Goal: Task Accomplishment & Management: Manage account settings

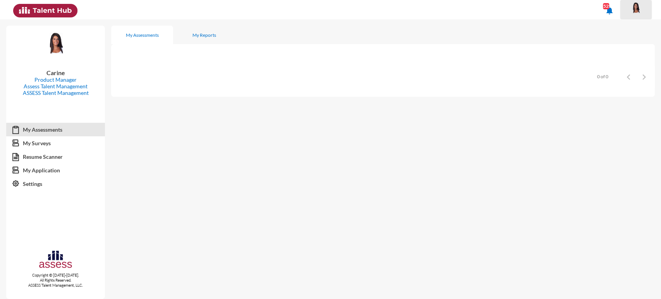
click at [641, 18] on button at bounding box center [636, 9] width 32 height 19
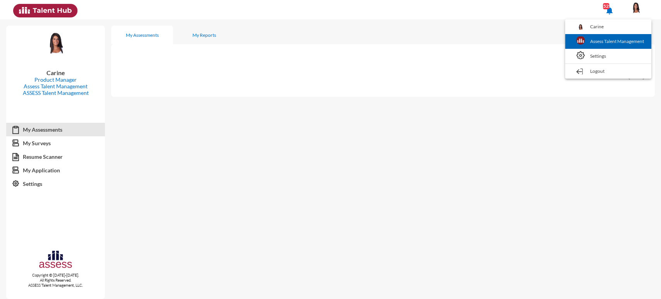
click at [612, 42] on link "Assess Talent Management" at bounding box center [608, 41] width 79 height 15
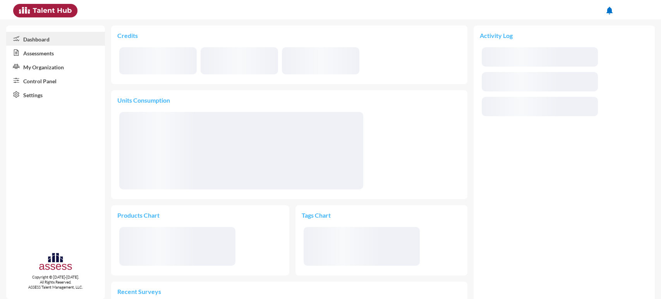
click at [54, 80] on link "Control Panel" at bounding box center [55, 81] width 99 height 14
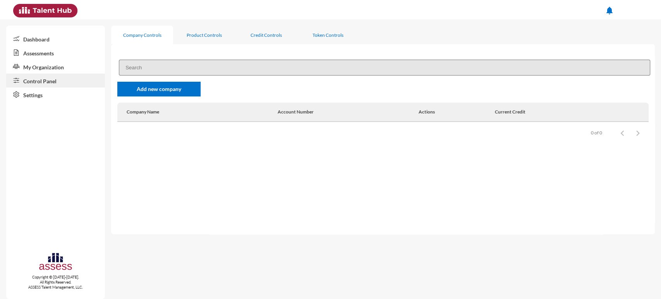
click at [177, 48] on div "Add new company Company Name Account Number Actions Current Credit Items per pa…" at bounding box center [383, 139] width 544 height 190
click at [160, 67] on input at bounding box center [384, 68] width 531 height 16
type input "rme"
click at [74, 67] on link "My Organization" at bounding box center [55, 67] width 99 height 14
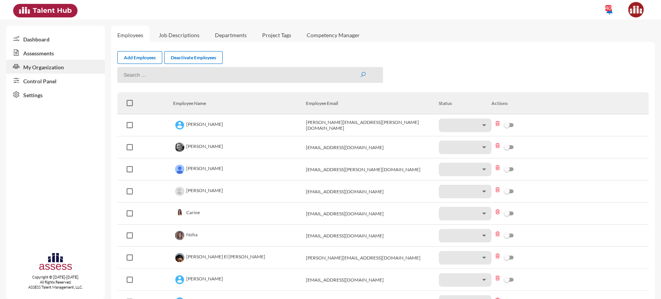
click at [148, 75] on input at bounding box center [250, 75] width 266 height 16
click at [62, 81] on link "Control Panel" at bounding box center [55, 81] width 99 height 14
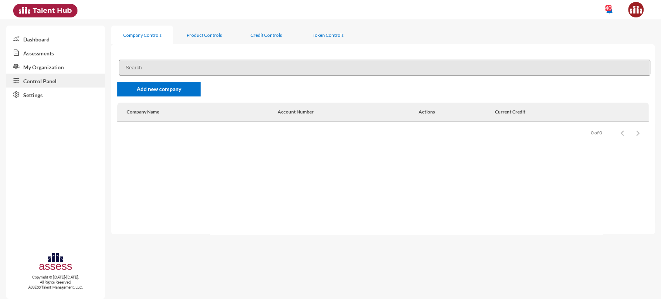
click at [152, 65] on input at bounding box center [384, 68] width 531 height 16
type input "rme"
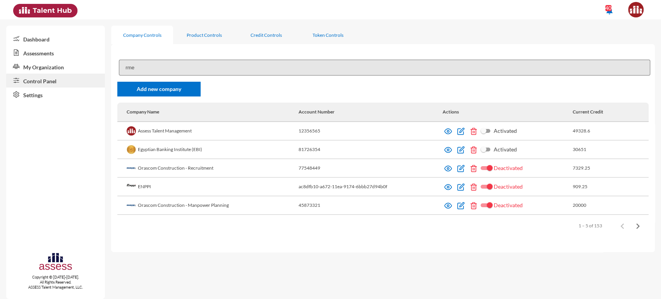
click at [184, 65] on input "rme" at bounding box center [384, 68] width 531 height 16
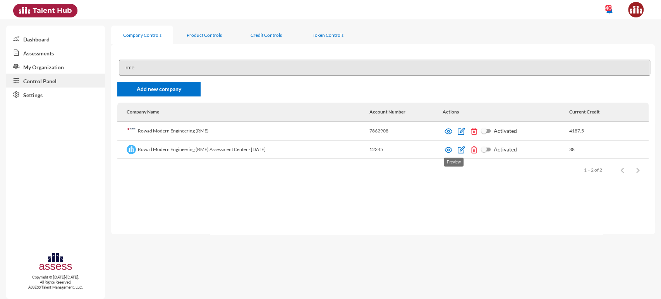
click at [452, 150] on img at bounding box center [449, 150] width 8 height 8
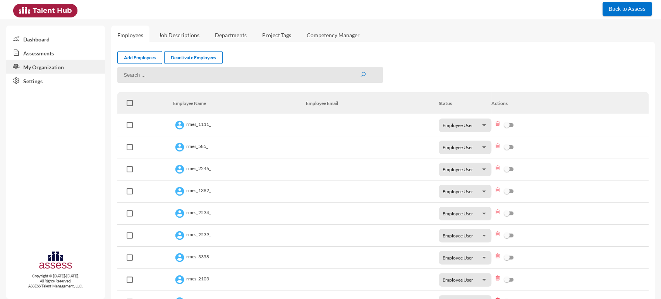
click at [58, 50] on link "Assessments" at bounding box center [55, 53] width 99 height 14
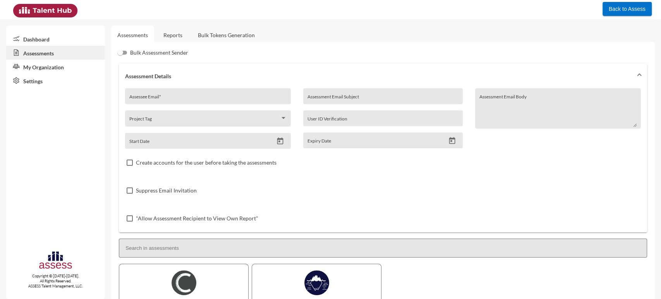
click at [79, 65] on link "My Organization" at bounding box center [55, 67] width 99 height 14
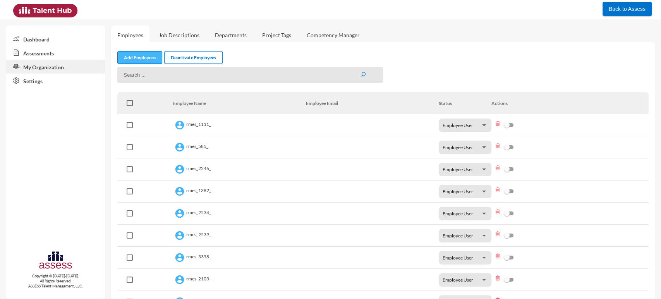
click at [147, 58] on link "Add Employees" at bounding box center [139, 57] width 45 height 13
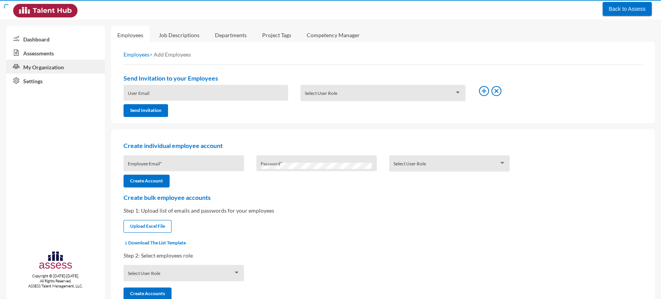
type input "[EMAIL_ADDRESS][DOMAIN_NAME]"
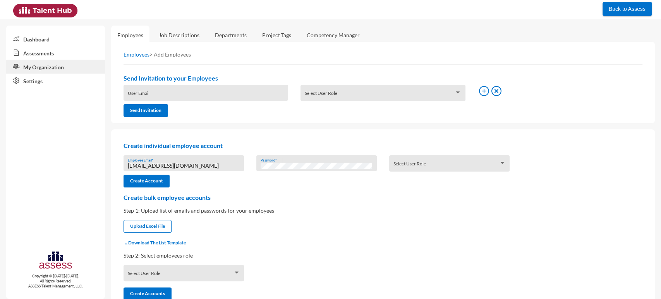
scroll to position [15, 0]
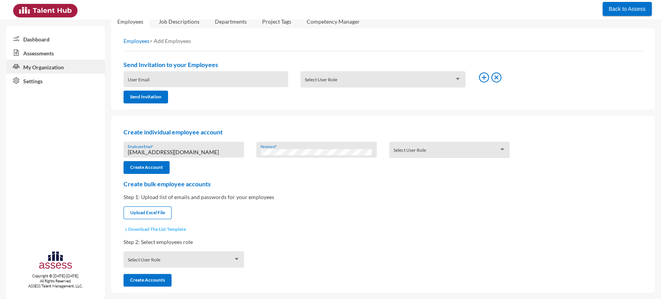
click at [150, 228] on button "Download The List Template" at bounding box center [155, 229] width 62 height 6
click at [149, 215] on input "file" at bounding box center [147, 213] width 47 height 8
type input "C:\fakepath\UserListTemplate (5).xlsx"
click at [158, 257] on div "Select User Role" at bounding box center [184, 261] width 112 height 12
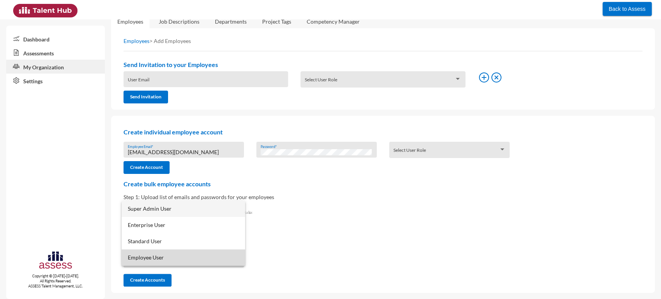
click at [160, 254] on span "Employee User" at bounding box center [183, 257] width 111 height 16
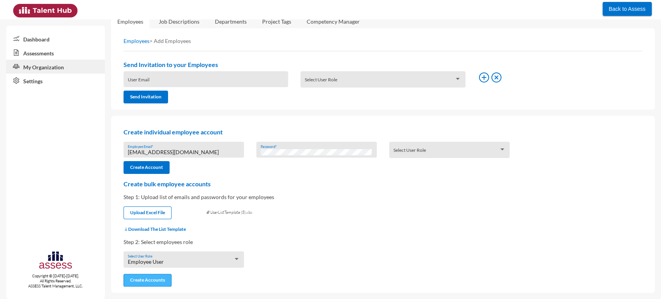
click at [158, 279] on button "Create Accounts" at bounding box center [148, 280] width 48 height 13
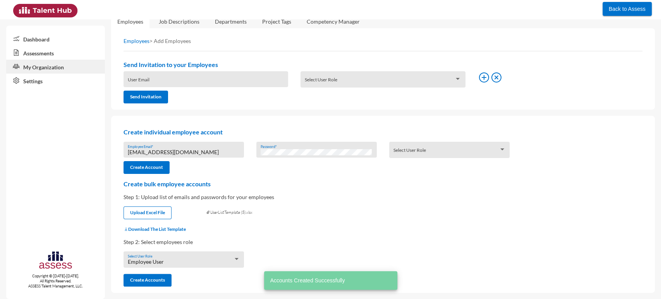
click at [57, 52] on link "Assessments" at bounding box center [55, 53] width 99 height 14
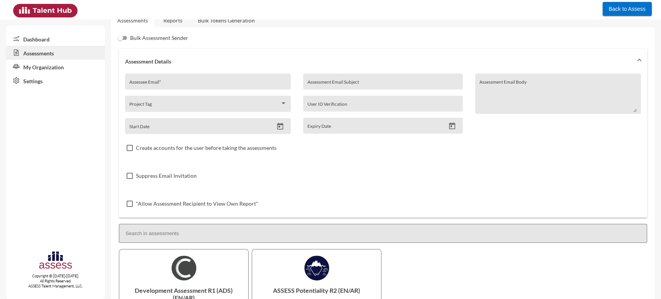
click at [54, 61] on link "My Organization" at bounding box center [55, 67] width 99 height 14
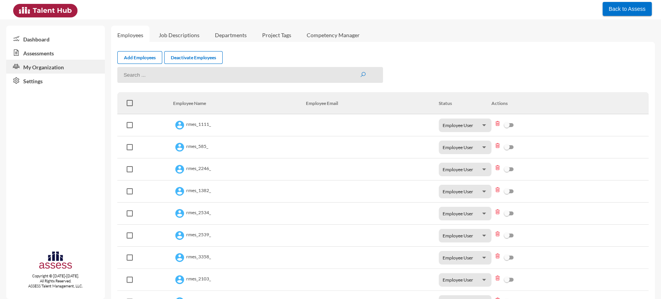
click at [138, 74] on input at bounding box center [250, 75] width 266 height 16
type input "RMES_4044"
click at [360, 72] on button "submit" at bounding box center [363, 75] width 6 height 7
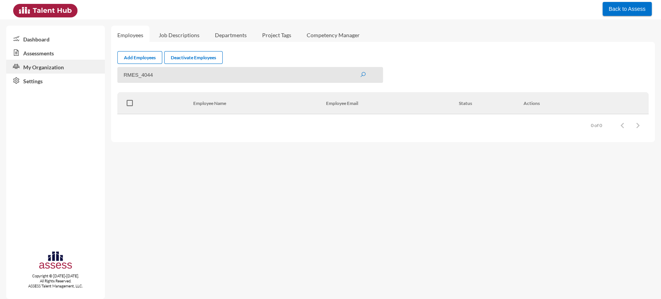
drag, startPoint x: 170, startPoint y: 75, endPoint x: 103, endPoint y: 77, distance: 67.4
click at [103, 77] on mat-sidenav-container "Dashboard Assessments My Organization Settings Copyright © 2015-2024. All Right…" at bounding box center [330, 159] width 661 height 280
click at [167, 41] on link "Job Descriptions" at bounding box center [179, 35] width 53 height 19
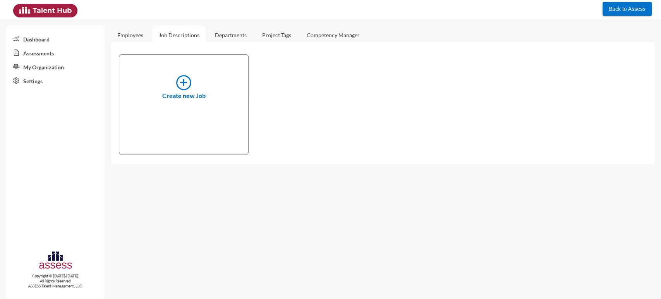
click at [136, 37] on link "Employees" at bounding box center [130, 35] width 38 height 19
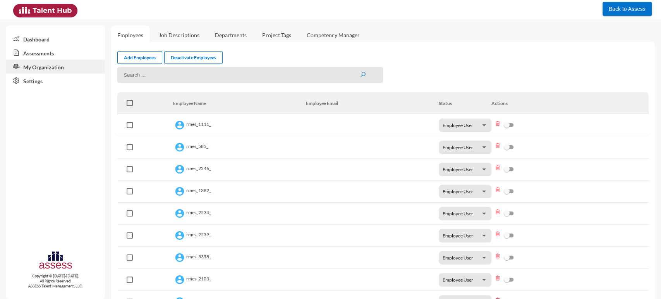
click at [141, 78] on input at bounding box center [250, 75] width 266 height 16
click at [360, 72] on button "submit" at bounding box center [363, 75] width 6 height 7
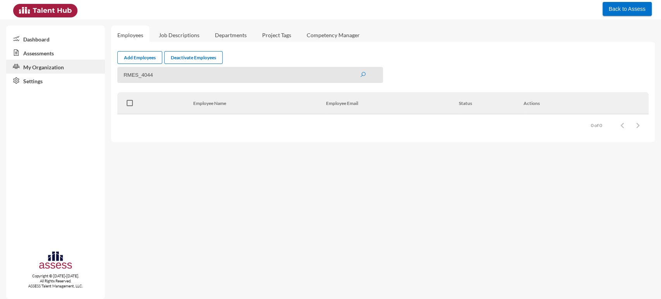
click at [151, 74] on input "RMES_4044" at bounding box center [250, 75] width 266 height 16
paste input "948"
type input "RMES_4948"
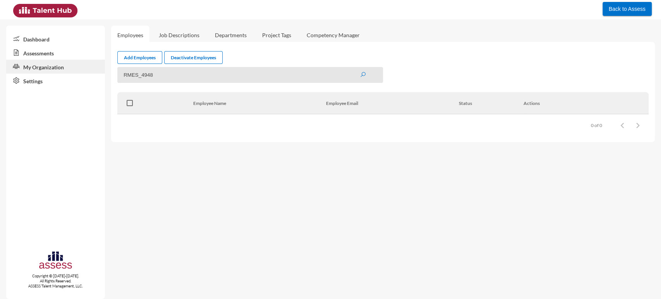
click at [360, 72] on button "submit" at bounding box center [363, 75] width 6 height 7
click at [81, 53] on link "Assessments" at bounding box center [55, 53] width 99 height 14
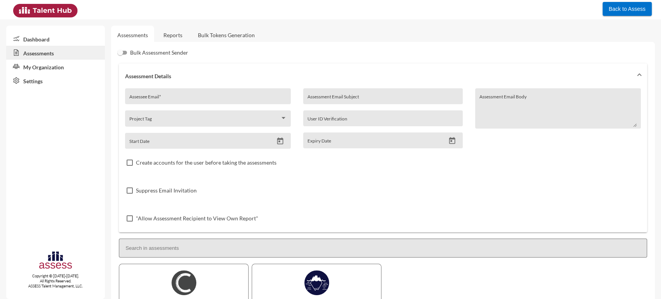
click at [76, 68] on link "My Organization" at bounding box center [55, 67] width 99 height 14
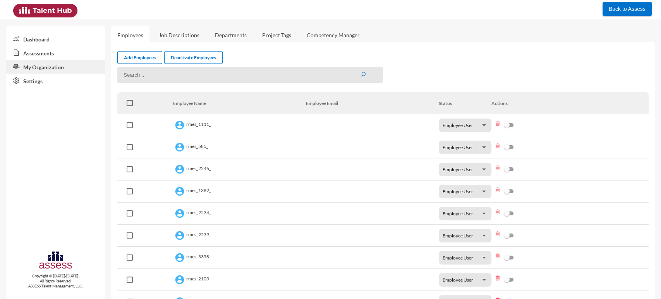
click at [251, 74] on input at bounding box center [250, 75] width 266 height 16
click at [360, 72] on button "submit" at bounding box center [363, 75] width 6 height 7
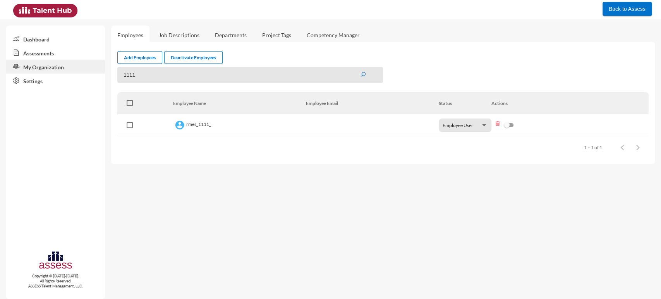
click at [134, 74] on input "1111" at bounding box center [250, 75] width 266 height 16
click at [360, 72] on button "submit" at bounding box center [363, 75] width 6 height 7
click at [150, 76] on input "4044" at bounding box center [250, 75] width 266 height 16
drag, startPoint x: 144, startPoint y: 74, endPoint x: 106, endPoint y: 72, distance: 38.4
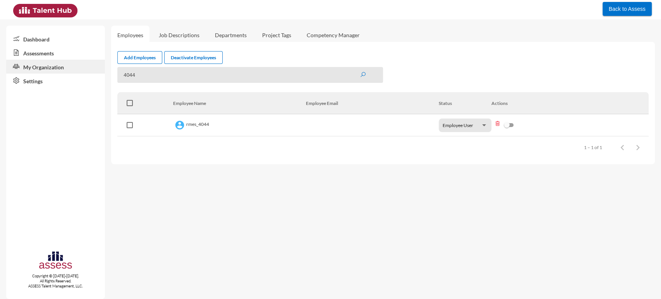
click at [106, 72] on mat-sidenav-container "Dashboard Assessments My Organization Settings Copyright © 2015-2024. All Right…" at bounding box center [330, 159] width 661 height 280
paste input "RMES_4948"
click at [360, 72] on button "submit" at bounding box center [363, 75] width 6 height 7
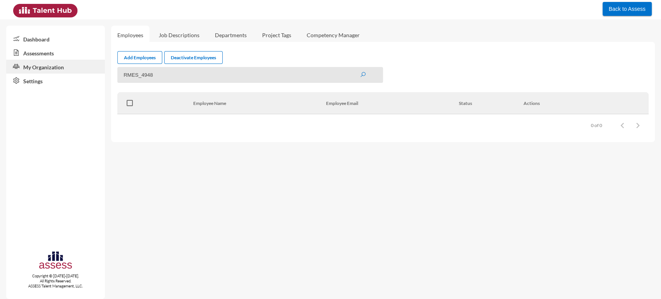
drag, startPoint x: 141, startPoint y: 77, endPoint x: 108, endPoint y: 76, distance: 32.9
click at [108, 76] on mat-sidenav-container "Dashboard Assessments My Organization Settings Copyright © 2015-2024. All Right…" at bounding box center [330, 159] width 661 height 280
type input "4948"
click at [360, 72] on button "submit" at bounding box center [363, 75] width 6 height 7
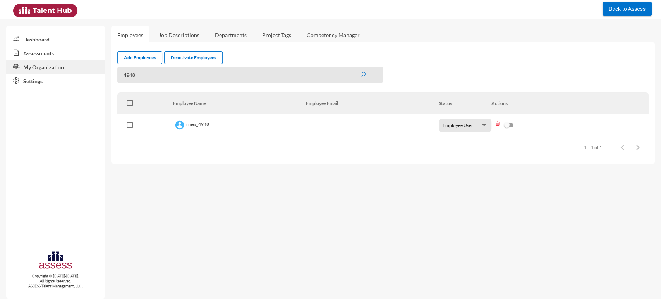
drag, startPoint x: 149, startPoint y: 75, endPoint x: 108, endPoint y: 70, distance: 40.5
click at [108, 70] on mat-sidenav-container "Dashboard Assessments My Organization Settings Copyright © 2015-2024. All Right…" at bounding box center [330, 159] width 661 height 280
click at [323, 74] on input at bounding box center [250, 75] width 266 height 16
click at [360, 72] on button "submit" at bounding box center [363, 75] width 6 height 7
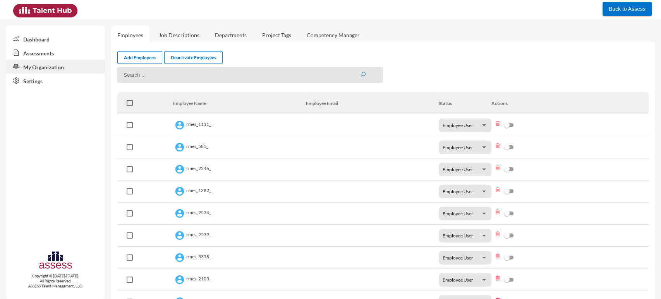
click at [56, 48] on link "Assessments" at bounding box center [55, 53] width 99 height 14
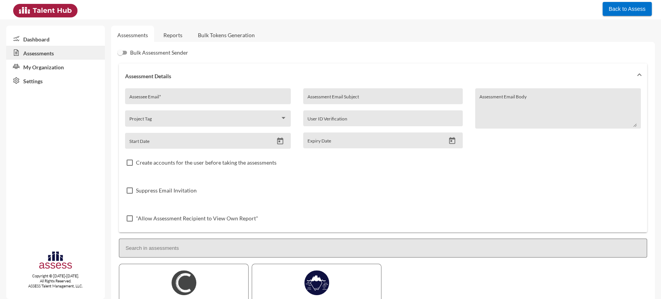
click at [210, 34] on link "Bulk Tokens Generation" at bounding box center [226, 35] width 69 height 19
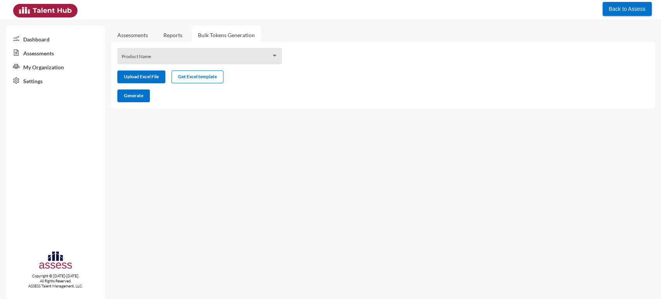
click at [177, 36] on link "Reports" at bounding box center [172, 35] width 31 height 19
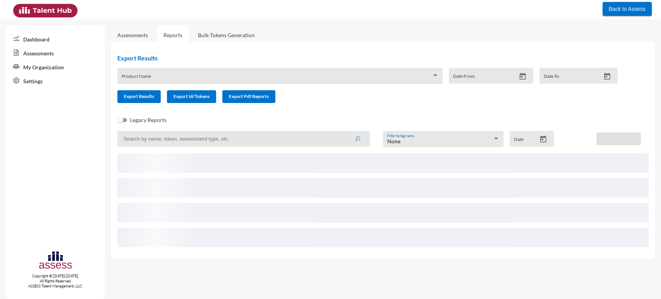
click at [139, 33] on link "Assessments" at bounding box center [132, 35] width 31 height 7
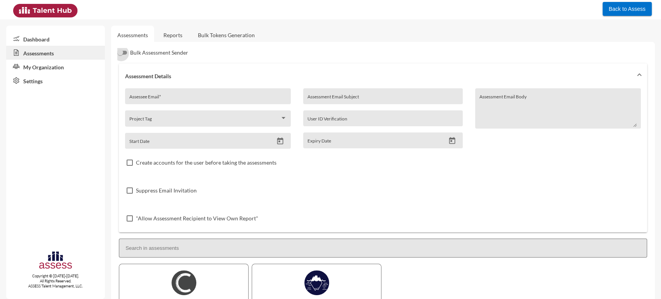
click at [127, 50] on label "Bulk Assessment Sender" at bounding box center [152, 52] width 71 height 9
click at [121, 55] on input "Bulk Assessment Sender" at bounding box center [121, 55] width 0 height 0
checkbox input "true"
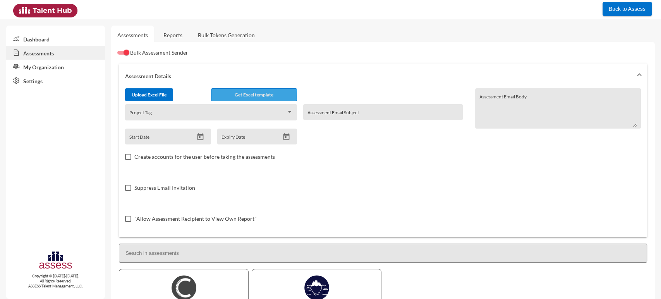
click at [231, 97] on button "Get Excel template" at bounding box center [254, 94] width 86 height 13
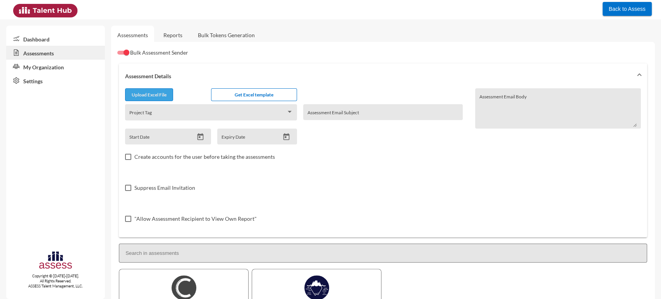
click at [160, 93] on input "file" at bounding box center [148, 96] width 47 height 8
type input "C:\fakepath\excel (9).xlsx"
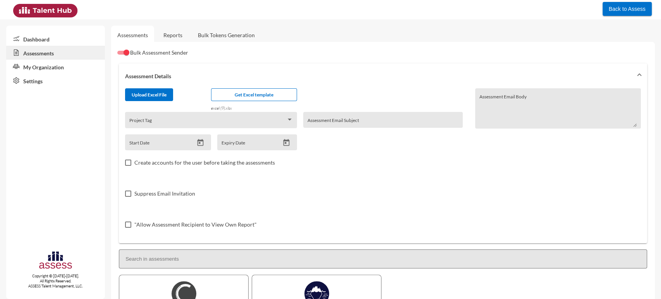
scroll to position [92, 0]
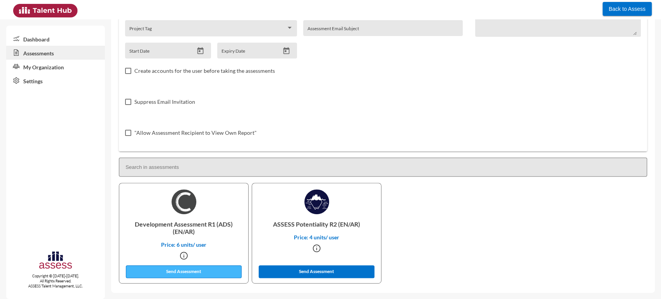
click at [177, 268] on button "Send Assessment" at bounding box center [184, 271] width 116 height 13
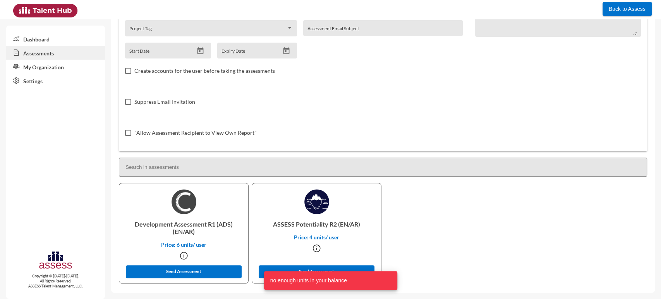
scroll to position [0, 0]
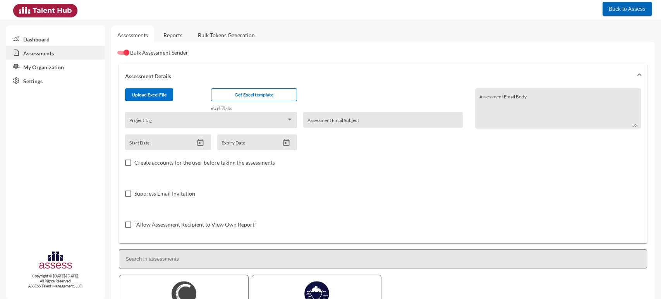
click at [615, 10] on span "Back to Assess" at bounding box center [627, 9] width 37 height 6
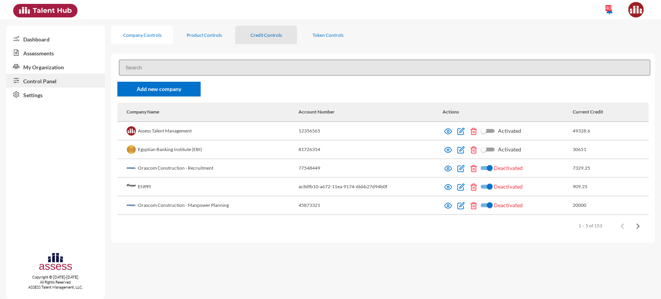
click at [255, 37] on div "Credit Controls" at bounding box center [266, 35] width 31 height 6
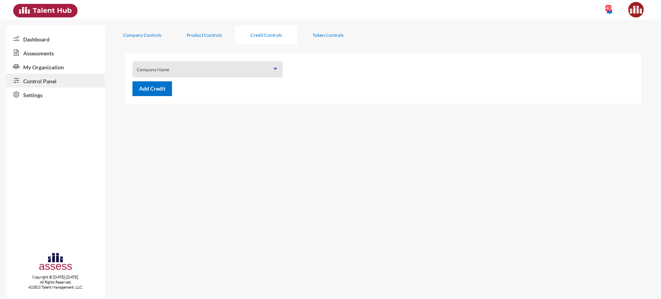
click at [182, 74] on span at bounding box center [204, 72] width 135 height 6
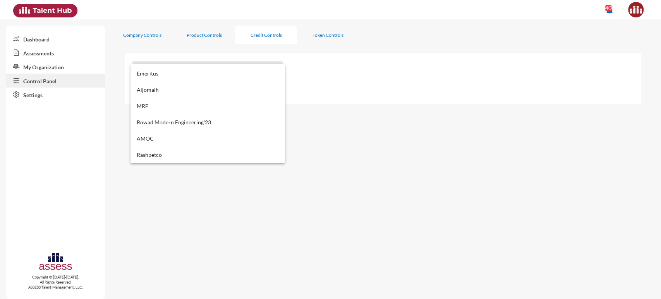
scroll to position [2308, 0]
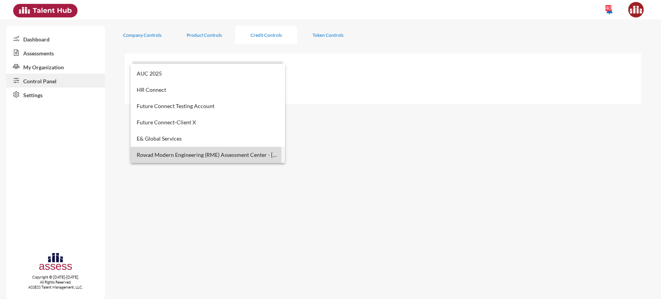
click at [170, 154] on span "Rowad Modern Engineering (RME) Assessment Center - [DATE]" at bounding box center [208, 155] width 142 height 16
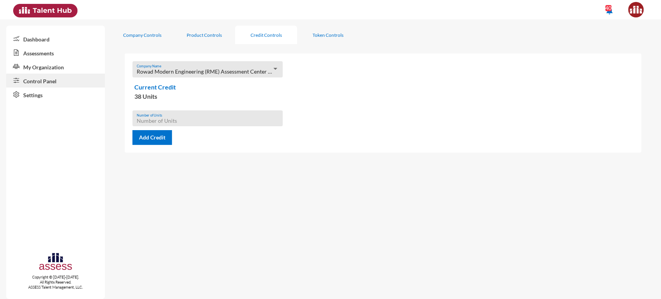
click at [163, 120] on input "Number of Units" at bounding box center [208, 121] width 142 height 6
type input "100"
click at [163, 136] on span "Add Credit" at bounding box center [152, 137] width 26 height 7
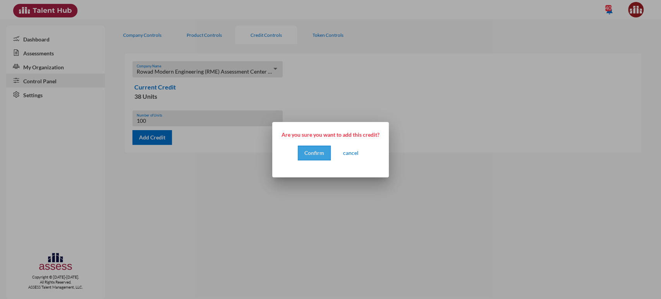
click at [313, 150] on span "Confirm" at bounding box center [314, 152] width 20 height 7
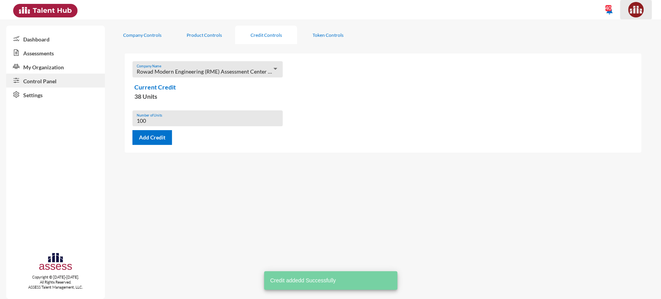
click at [631, 15] on img at bounding box center [635, 9] width 15 height 15
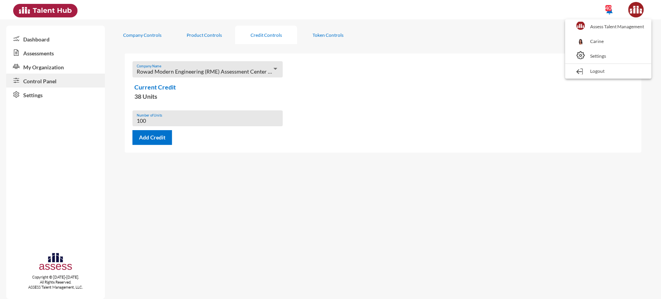
click at [152, 33] on div at bounding box center [330, 149] width 661 height 299
click at [152, 33] on div "Company Controls" at bounding box center [142, 35] width 38 height 6
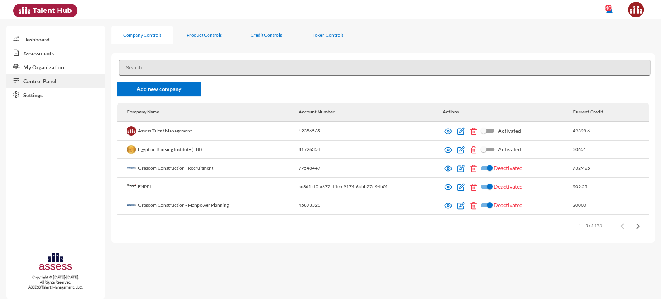
click at [151, 65] on input at bounding box center [384, 68] width 531 height 16
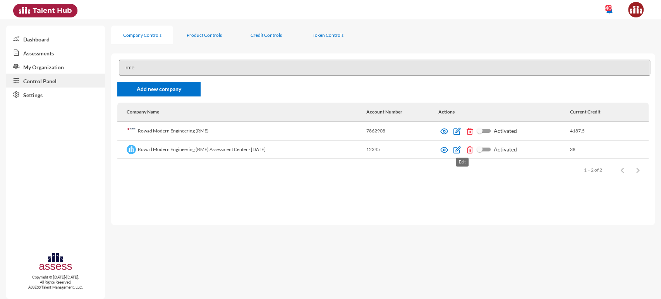
type input "rme"
click at [460, 152] on img at bounding box center [457, 150] width 8 height 8
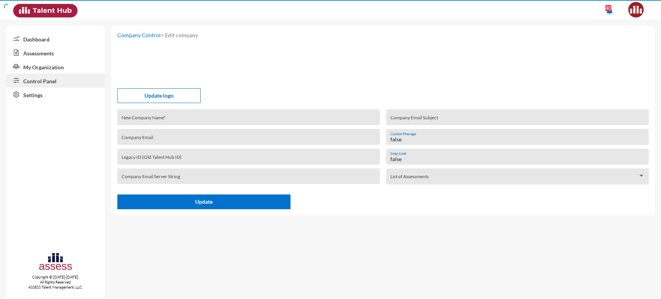
type input "Rowad Modern Engineering (RME) Assessment Center - [DATE]"
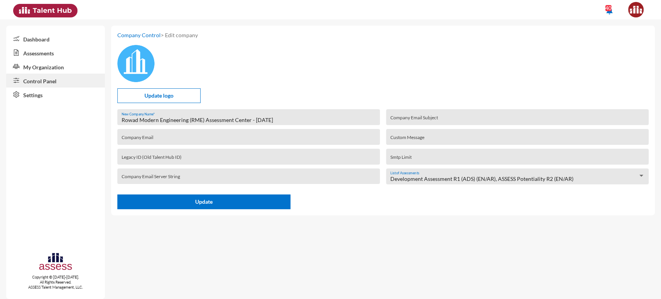
click at [50, 53] on link "Assessments" at bounding box center [55, 53] width 99 height 14
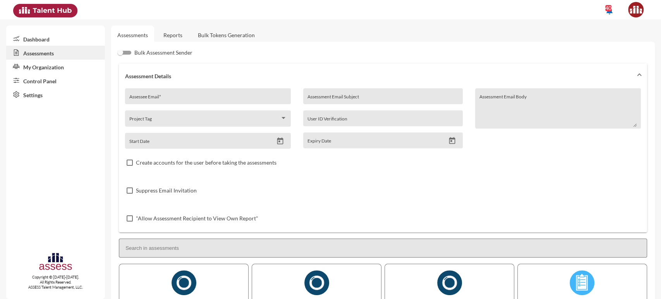
click at [61, 82] on link "Control Panel" at bounding box center [55, 81] width 99 height 14
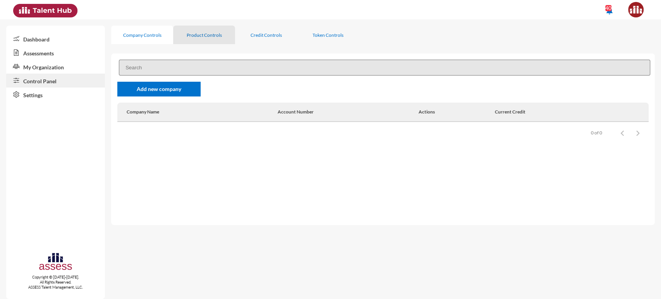
click at [205, 33] on div "Product Controls" at bounding box center [204, 35] width 35 height 6
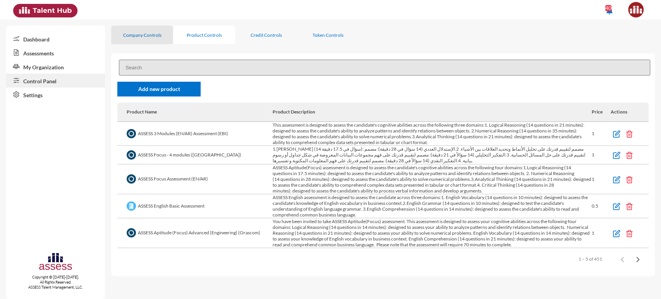
click at [139, 40] on div "Company Controls" at bounding box center [142, 35] width 62 height 19
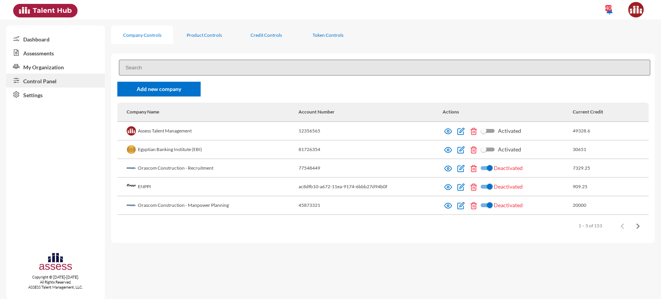
click at [139, 69] on input at bounding box center [384, 68] width 531 height 16
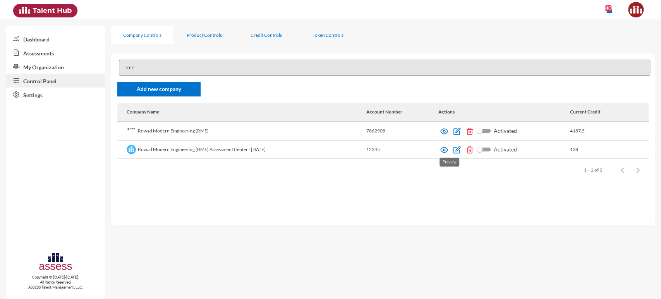
type input "rme"
click at [448, 148] on img at bounding box center [444, 150] width 8 height 8
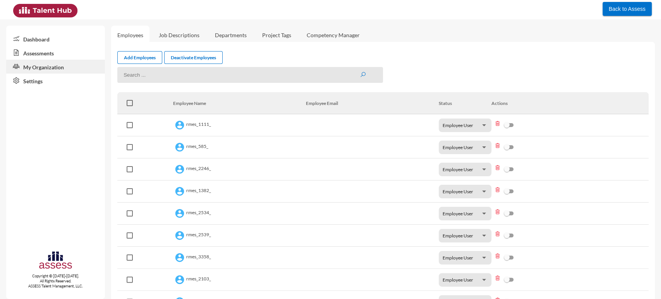
click at [55, 53] on link "Assessments" at bounding box center [55, 53] width 99 height 14
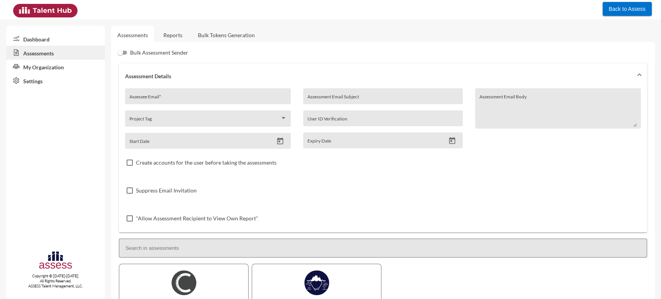
click at [134, 58] on div "Bulk Assessment Sender Assessment Details Assessee Email * Project Tag Start Da…" at bounding box center [382, 207] width 531 height 319
click at [129, 54] on label "Bulk Assessment Sender" at bounding box center [152, 52] width 71 height 9
click at [121, 55] on input "Bulk Assessment Sender" at bounding box center [121, 55] width 0 height 0
checkbox input "true"
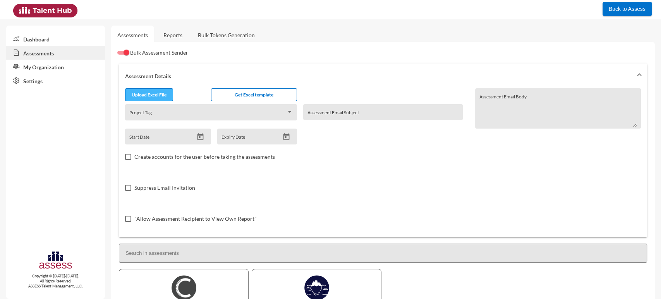
click at [155, 98] on input "file" at bounding box center [148, 96] width 47 height 8
type input "C:\fakepath\excel (9).xlsx"
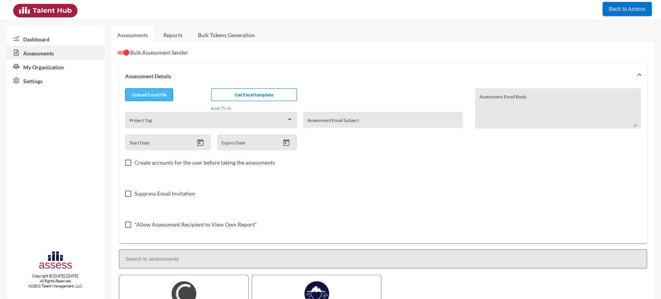
scroll to position [92, 0]
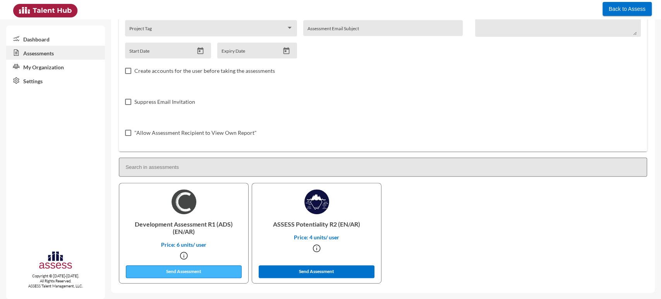
click at [194, 271] on button "Send Assessment" at bounding box center [184, 271] width 116 height 13
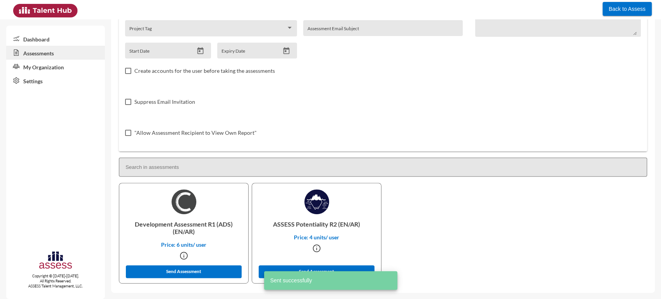
scroll to position [0, 0]
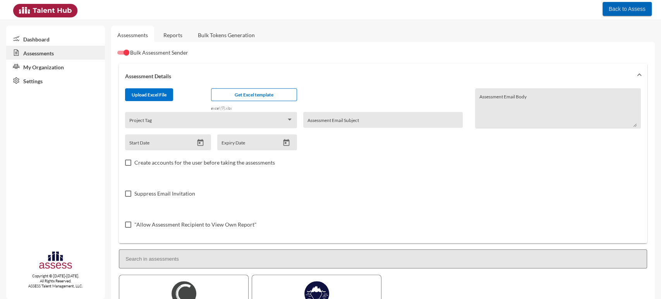
click at [632, 10] on span "Back to Assess" at bounding box center [627, 9] width 37 height 6
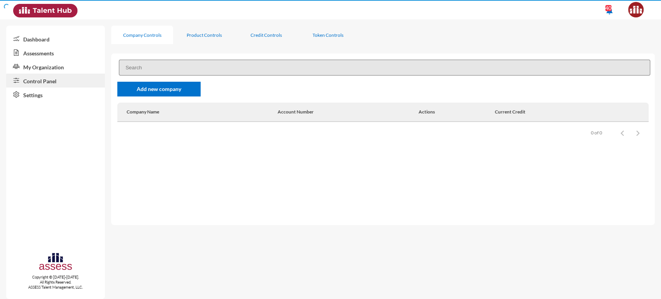
click at [615, 14] on li "notifications 40" at bounding box center [609, 10] width 21 height 21
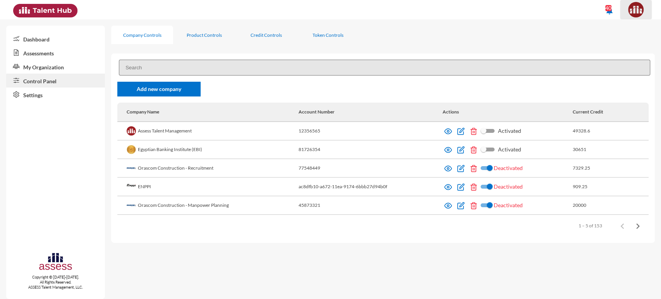
click at [626, 14] on span at bounding box center [635, 9] width 19 height 15
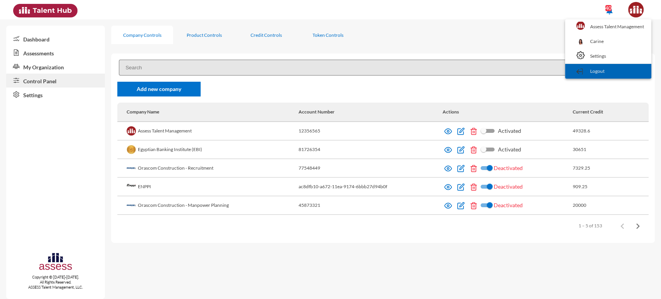
click at [602, 73] on link "Logout" at bounding box center [608, 71] width 79 height 15
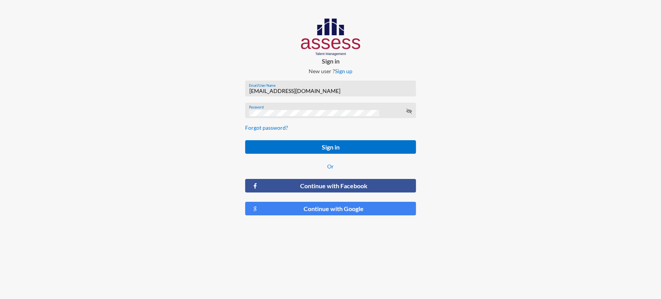
click at [273, 90] on input "[EMAIL_ADDRESS][DOMAIN_NAME]" at bounding box center [330, 91] width 163 height 6
paste input "RMES_4044"
type input "RMES_4044"
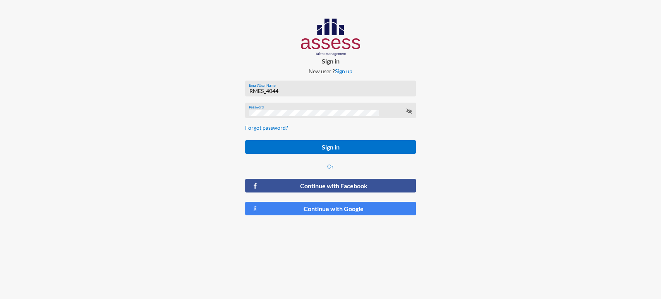
click at [259, 109] on div "Password" at bounding box center [330, 112] width 163 height 12
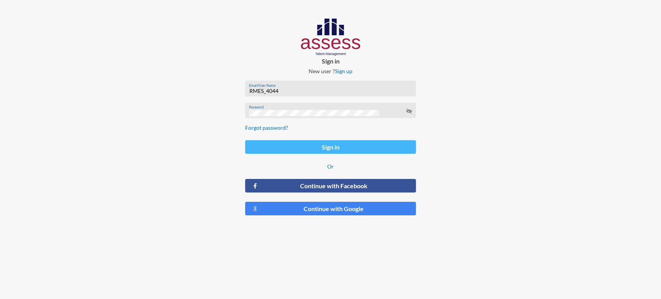
click at [266, 141] on button "Sign in" at bounding box center [330, 147] width 171 height 14
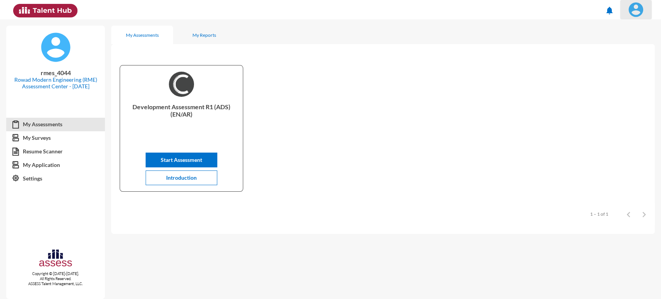
click at [641, 5] on img at bounding box center [635, 9] width 15 height 15
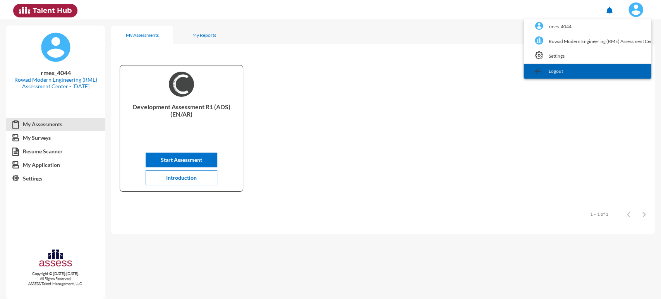
click at [608, 69] on link "Logout" at bounding box center [587, 71] width 120 height 15
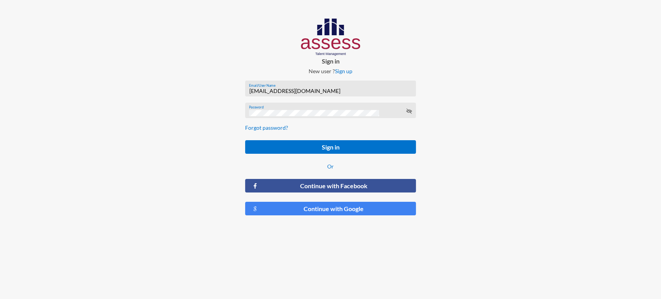
click at [288, 90] on input "[EMAIL_ADDRESS][DOMAIN_NAME]" at bounding box center [330, 91] width 163 height 6
paste input "RMES_4948"
type input "RMES_4948"
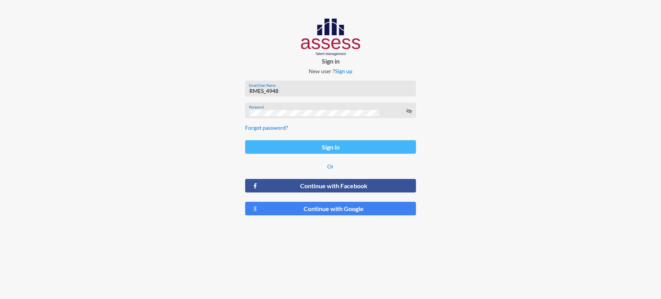
click at [269, 144] on button "Sign in" at bounding box center [330, 147] width 171 height 14
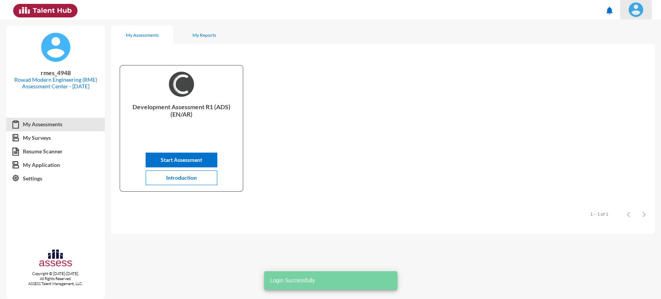
click at [633, 13] on img at bounding box center [635, 9] width 15 height 15
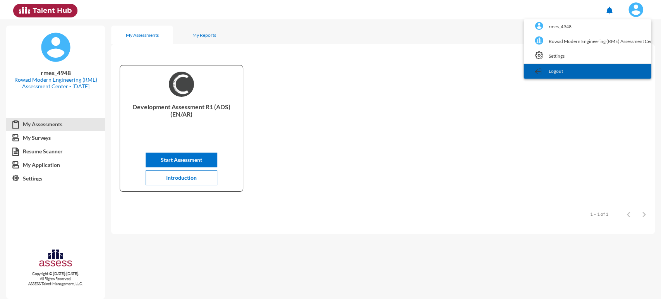
click at [611, 65] on link "Logout" at bounding box center [587, 71] width 120 height 15
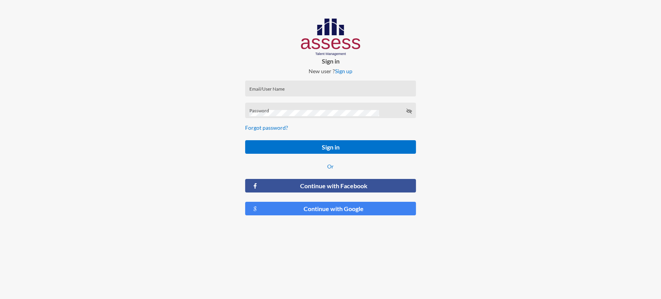
type input "[EMAIL_ADDRESS][DOMAIN_NAME]"
